Goal: Use online tool/utility

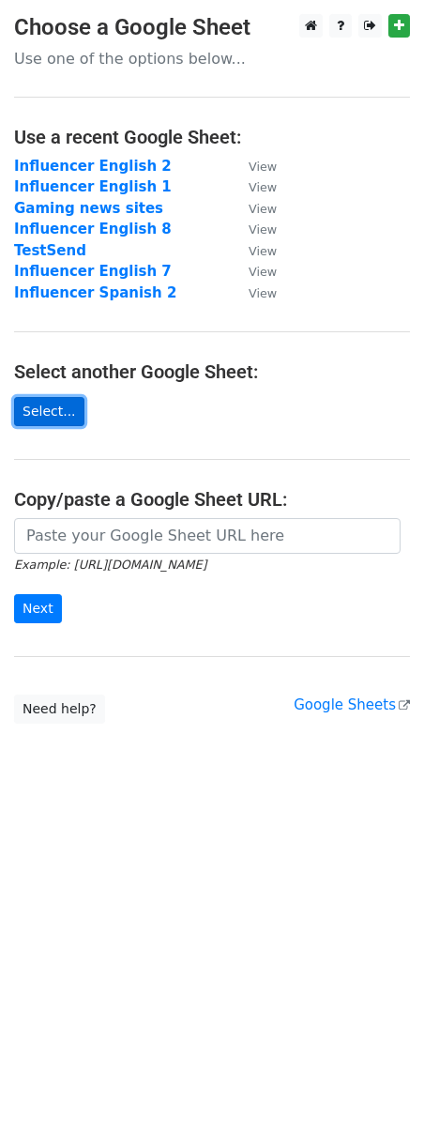
click at [40, 417] on link "Select..." at bounding box center [49, 411] width 70 height 29
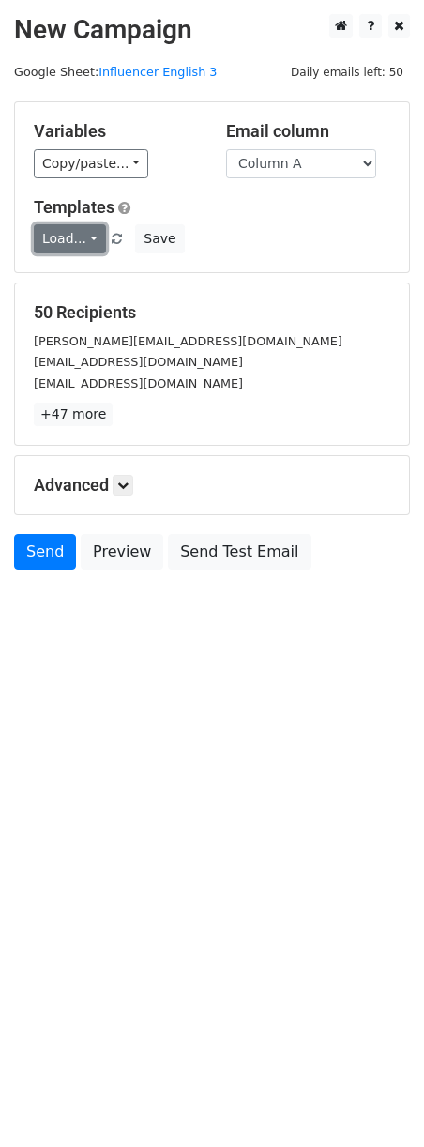
click at [84, 235] on link "Load..." at bounding box center [70, 238] width 72 height 29
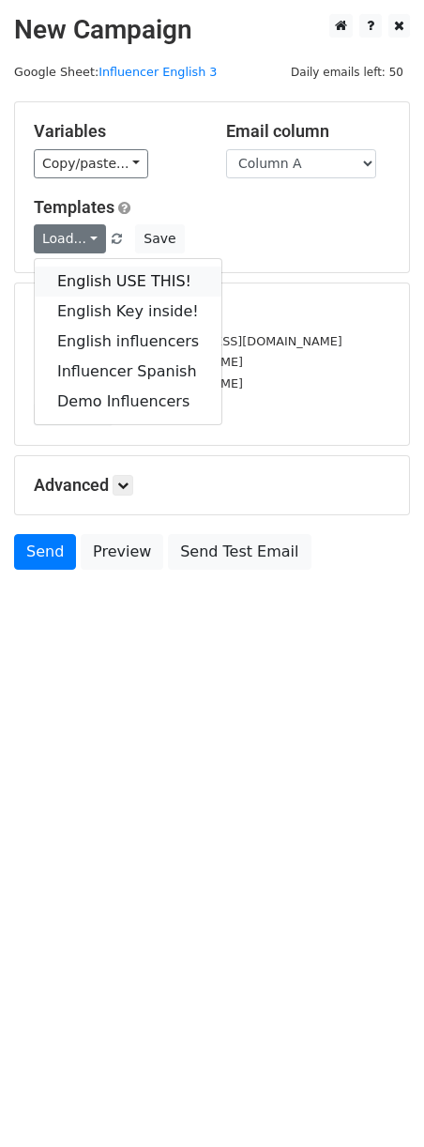
click at [100, 284] on link "English USE THIS!" at bounding box center [128, 282] width 187 height 30
